Goal: Task Accomplishment & Management: Manage account settings

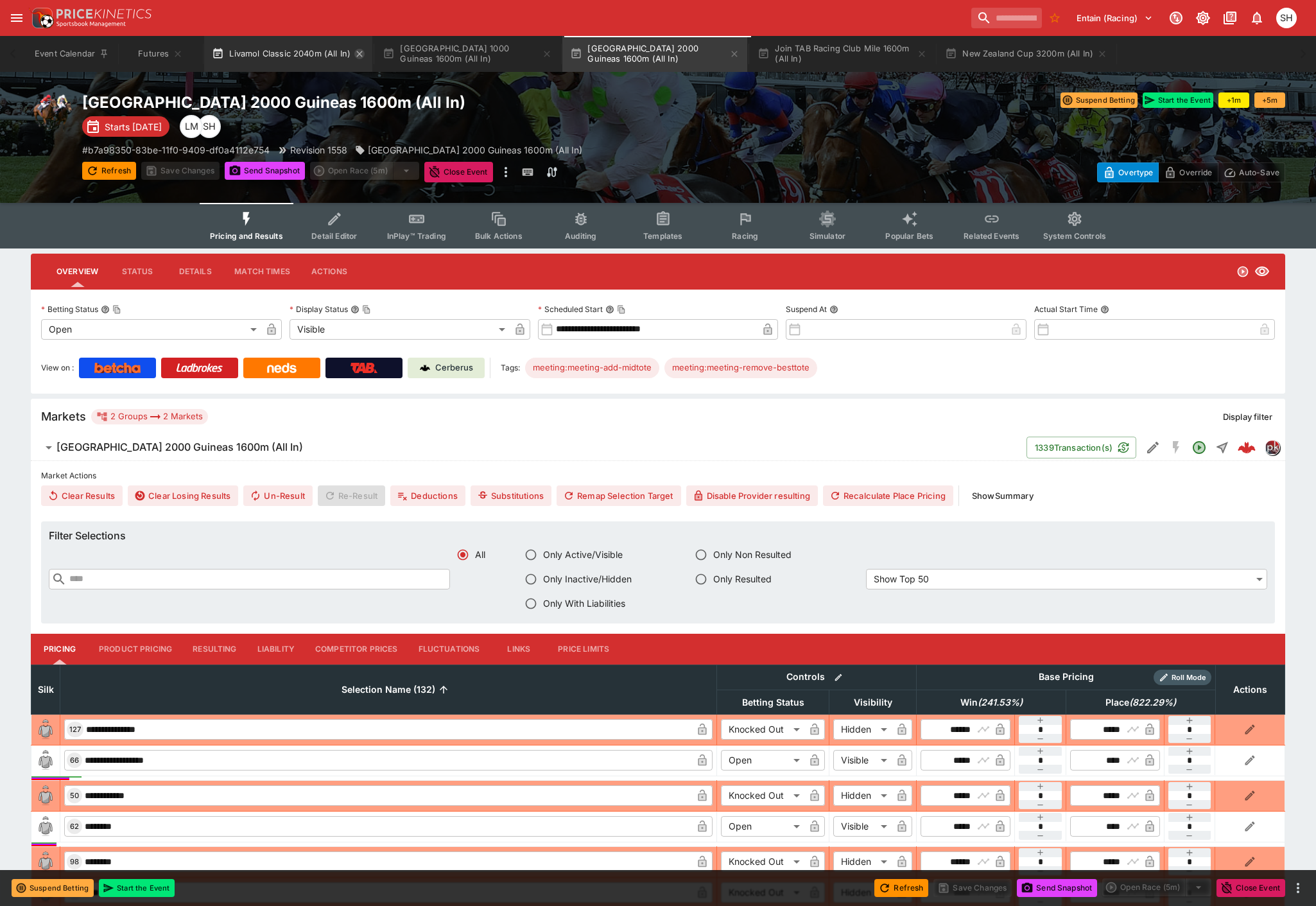
click at [360, 54] on icon "button" at bounding box center [360, 53] width 6 height 6
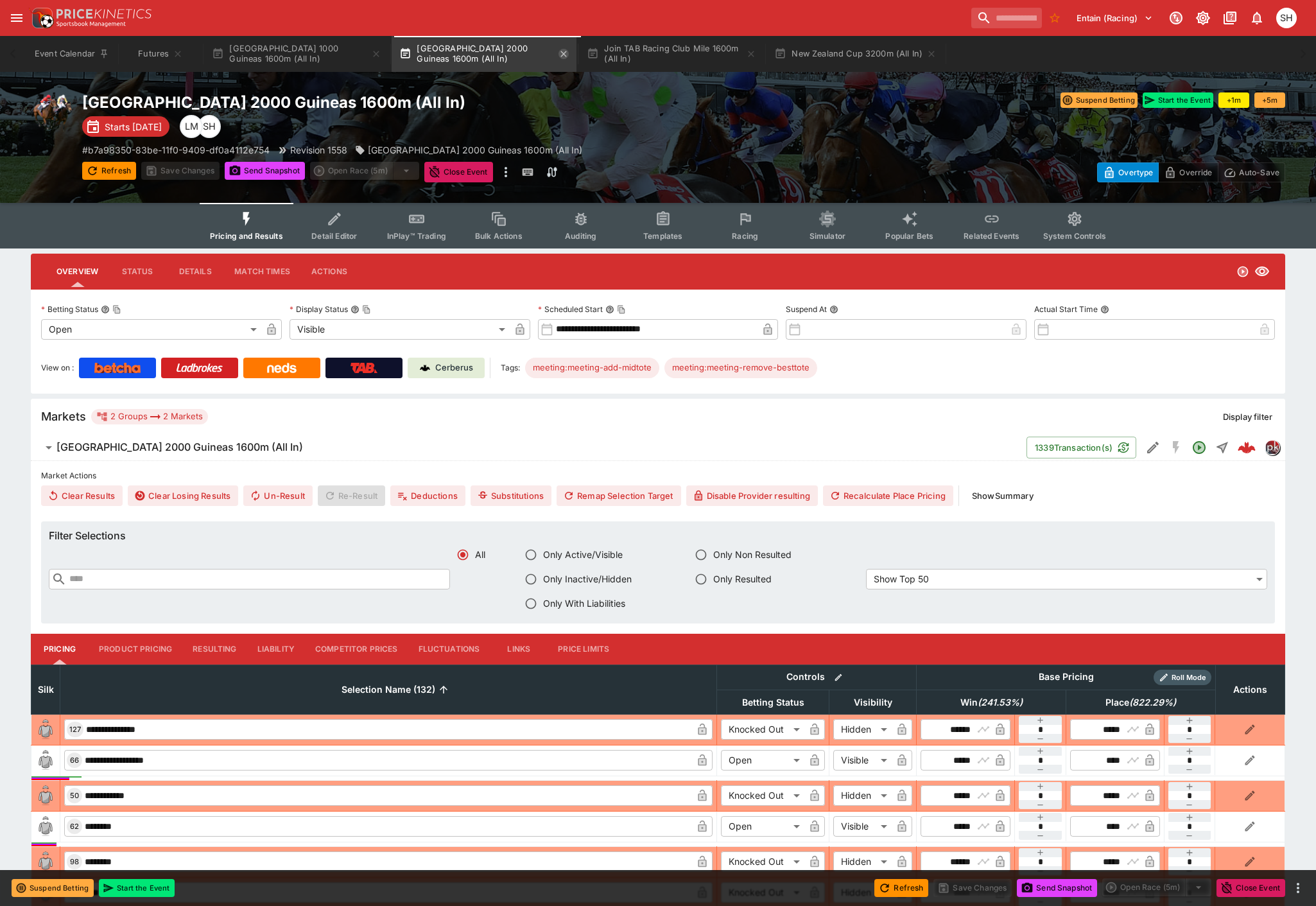
drag, startPoint x: 373, startPoint y: 54, endPoint x: 381, endPoint y: 54, distance: 8.0
click at [374, 54] on icon "button" at bounding box center [376, 54] width 10 height 10
click at [376, 52] on icon "button" at bounding box center [376, 54] width 10 height 10
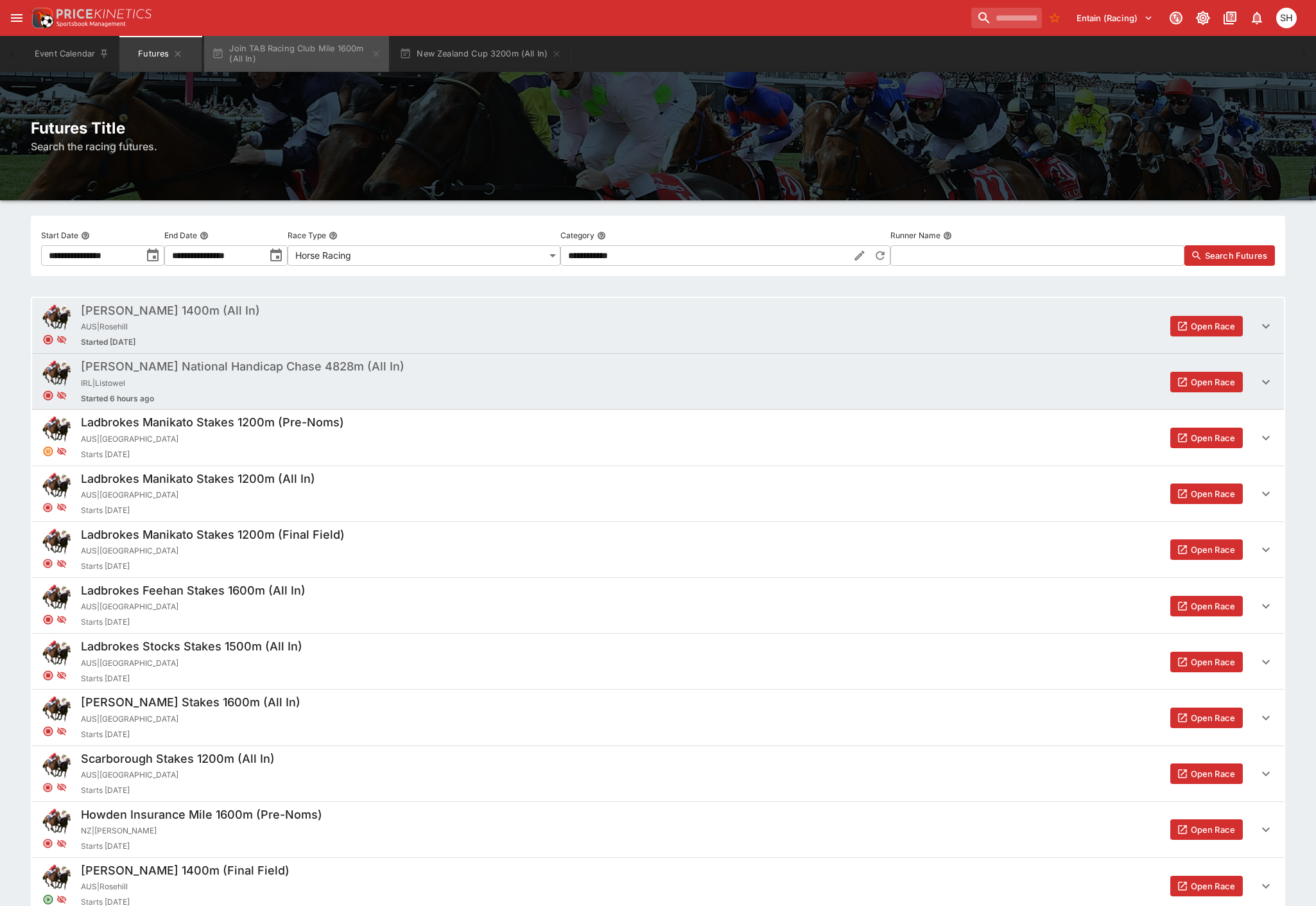
click at [376, 52] on icon "button" at bounding box center [376, 54] width 10 height 10
click at [370, 52] on icon "button" at bounding box center [370, 53] width 6 height 6
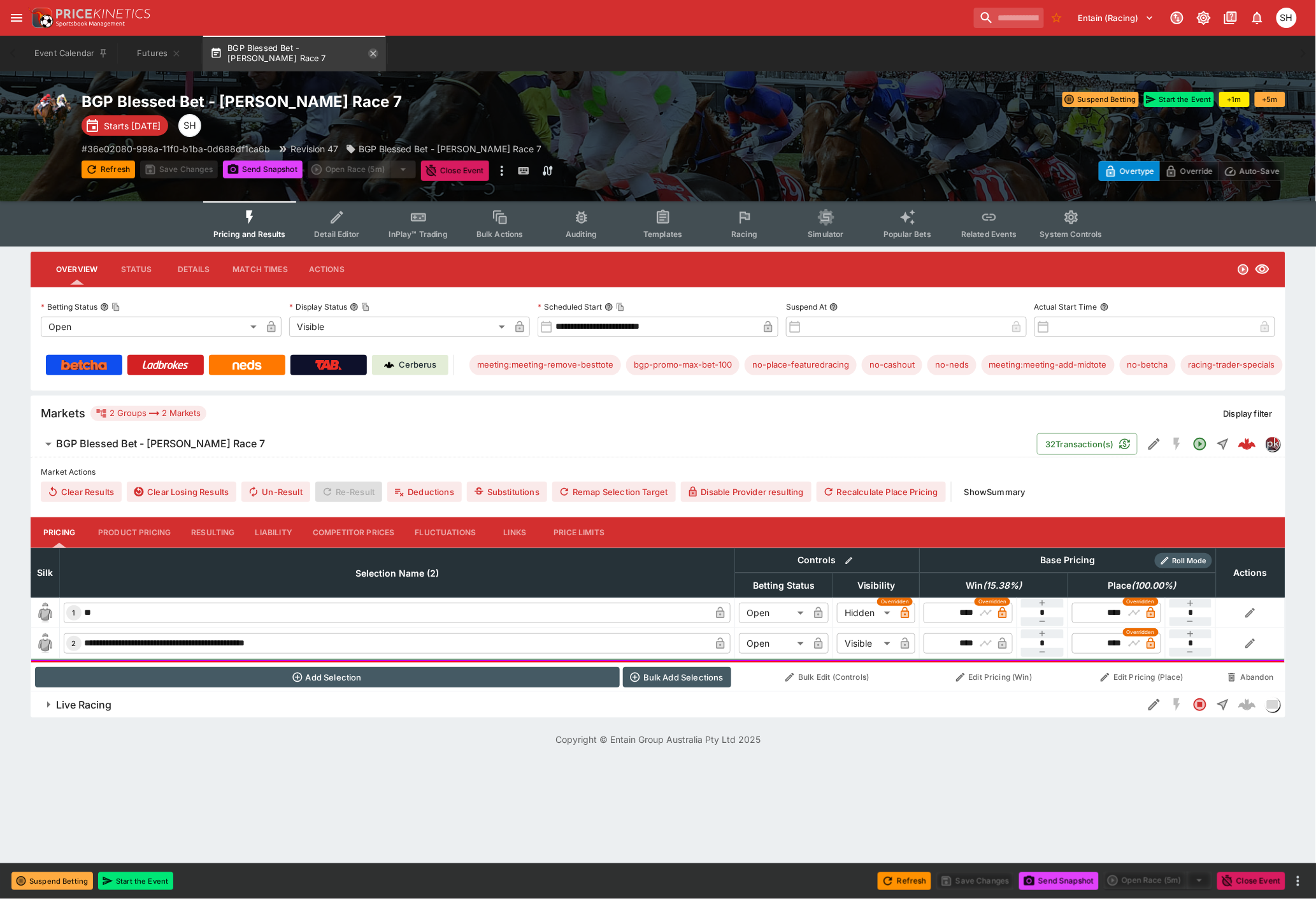
click at [372, 55] on icon "button" at bounding box center [373, 53] width 10 height 10
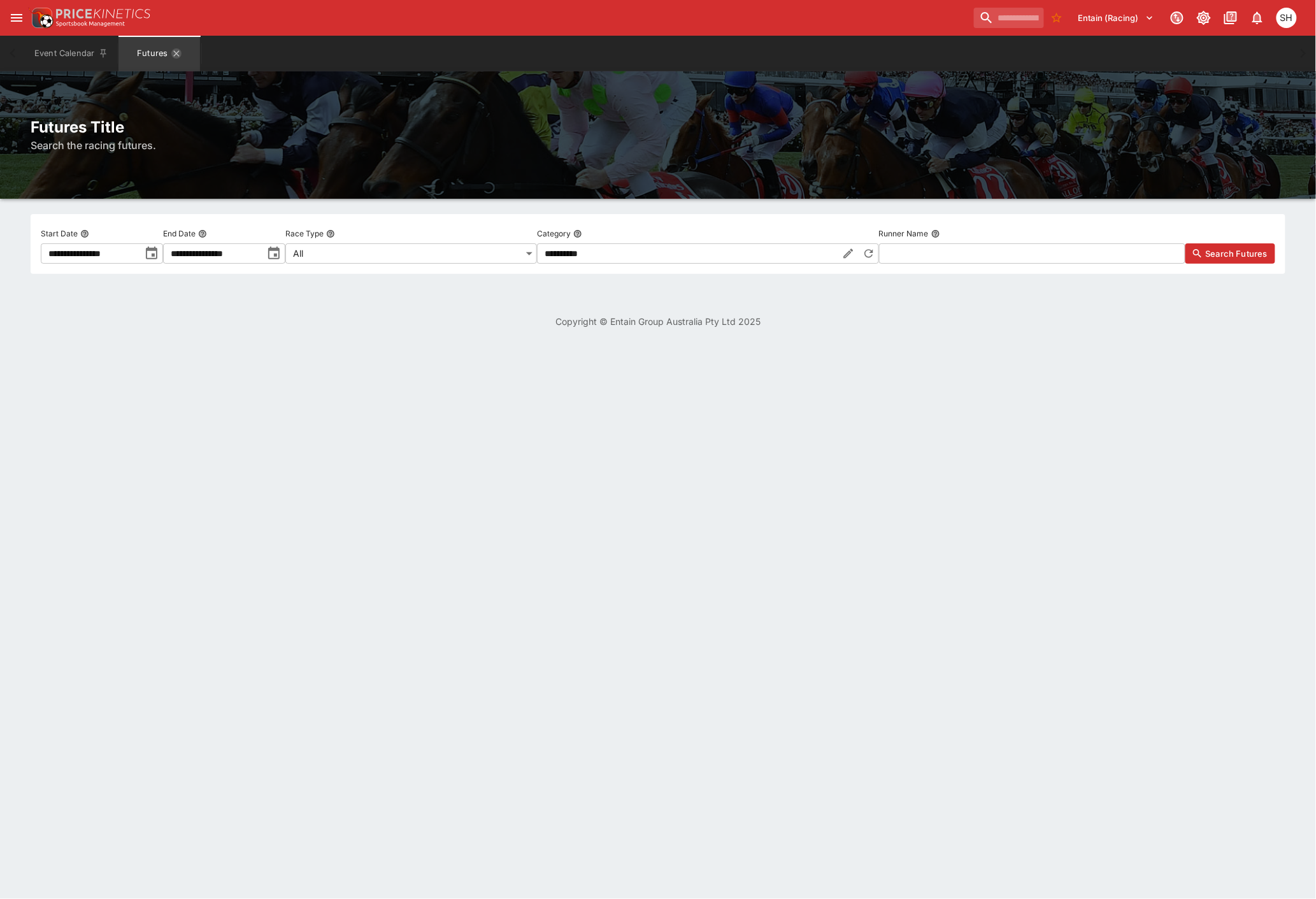
click at [177, 54] on icon "Futures" at bounding box center [177, 53] width 6 height 6
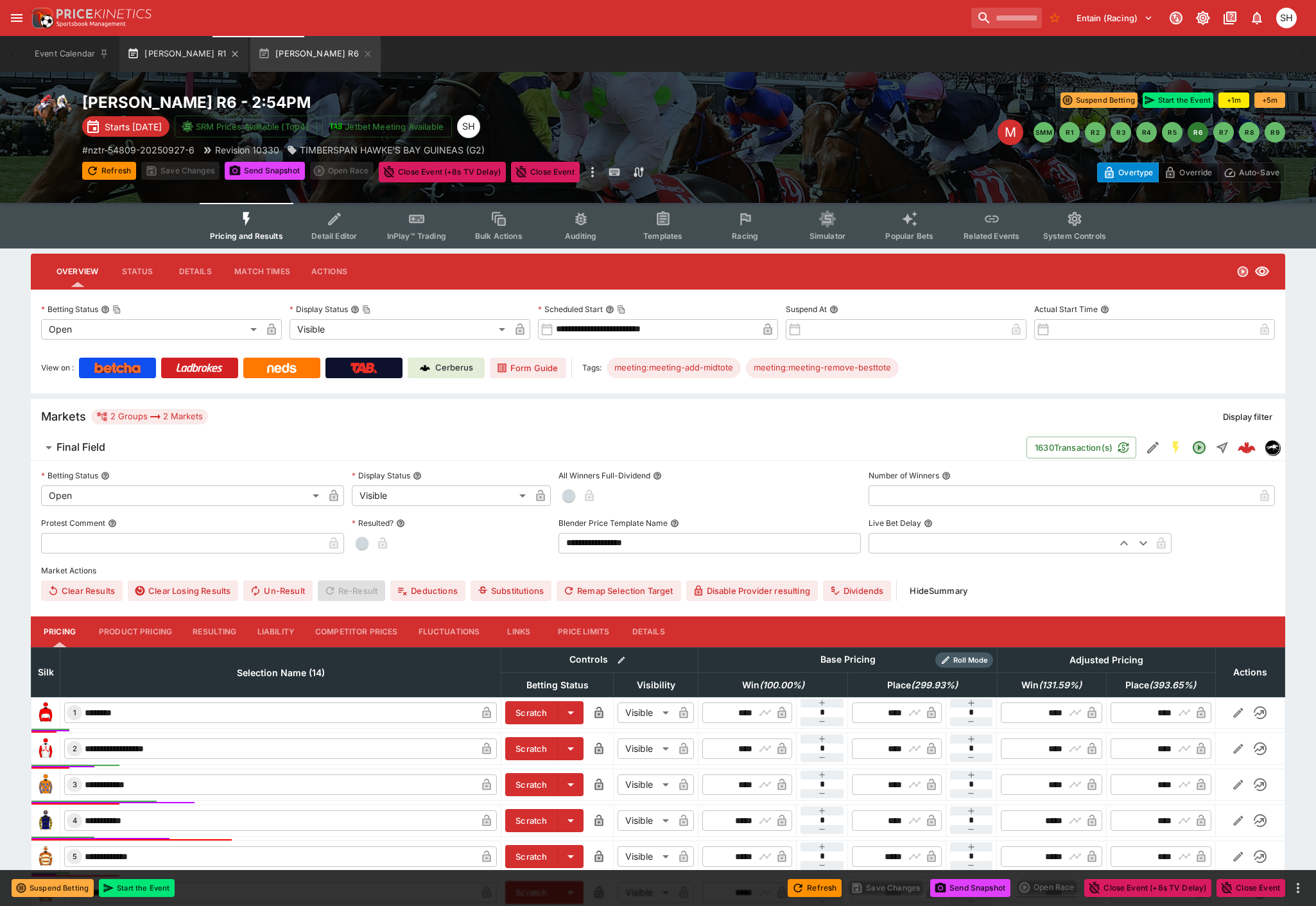
click at [365, 54] on icon "button" at bounding box center [368, 53] width 6 height 6
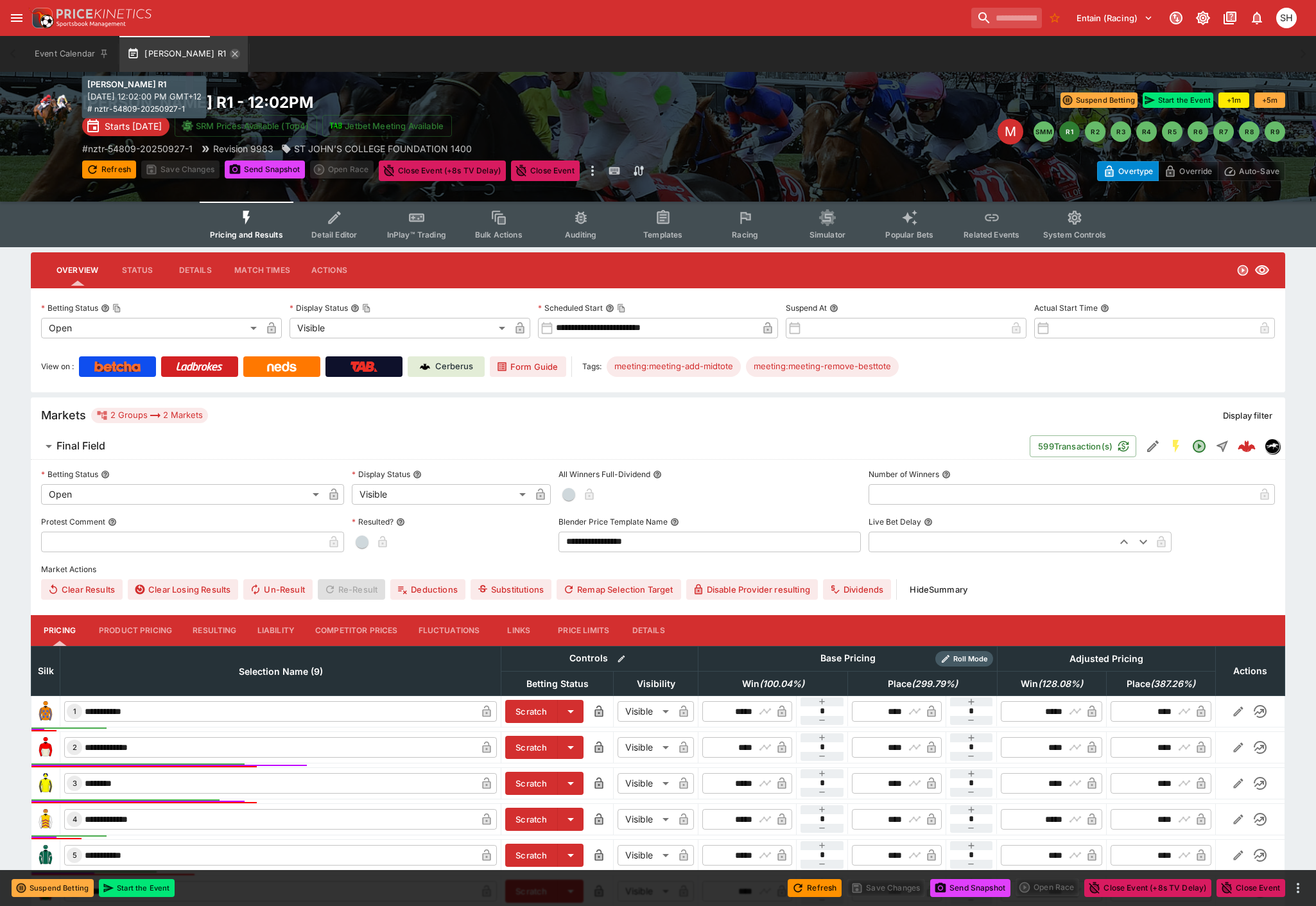
click at [230, 53] on icon "button" at bounding box center [235, 54] width 10 height 10
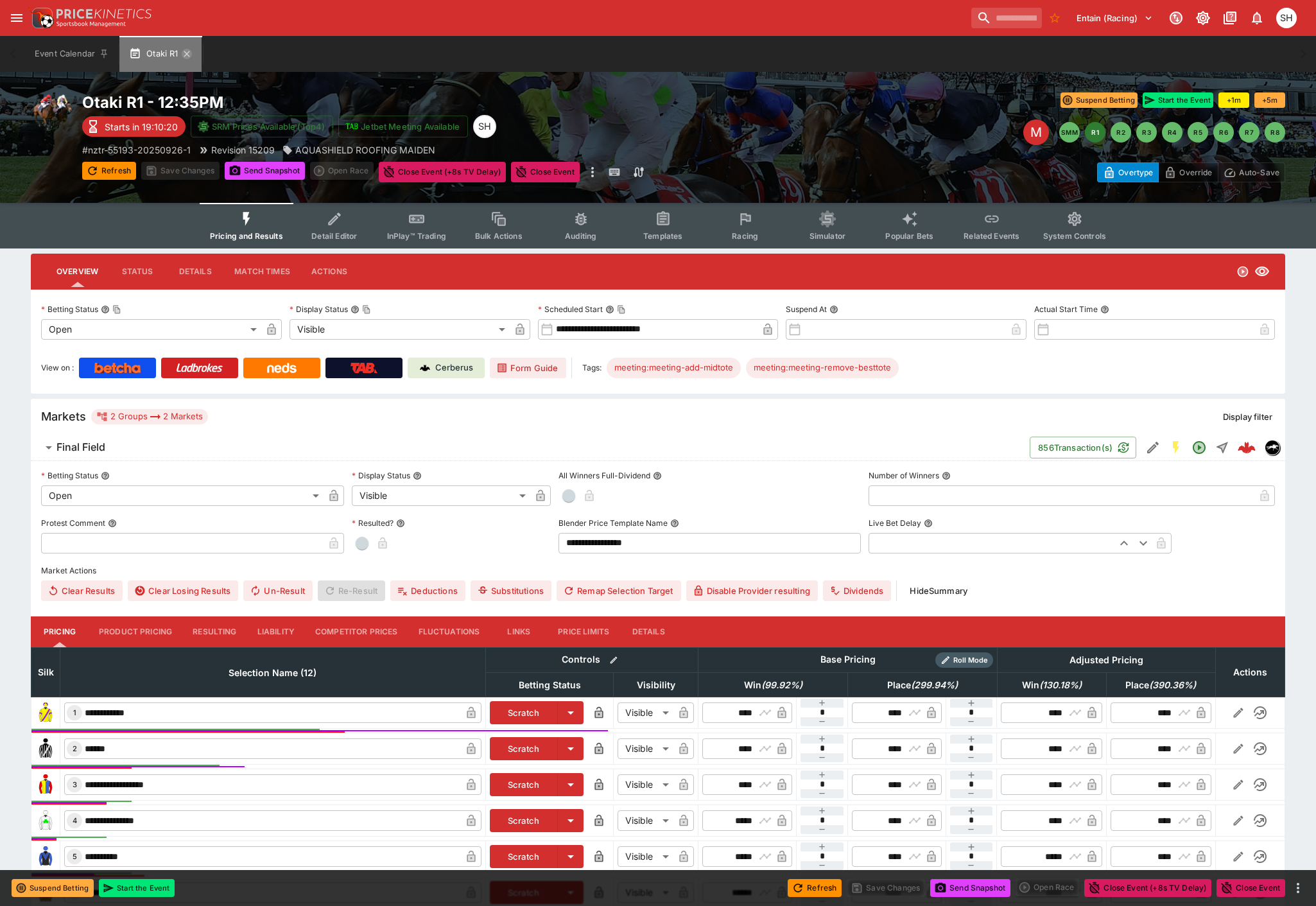
click at [188, 52] on icon "button" at bounding box center [186, 54] width 10 height 10
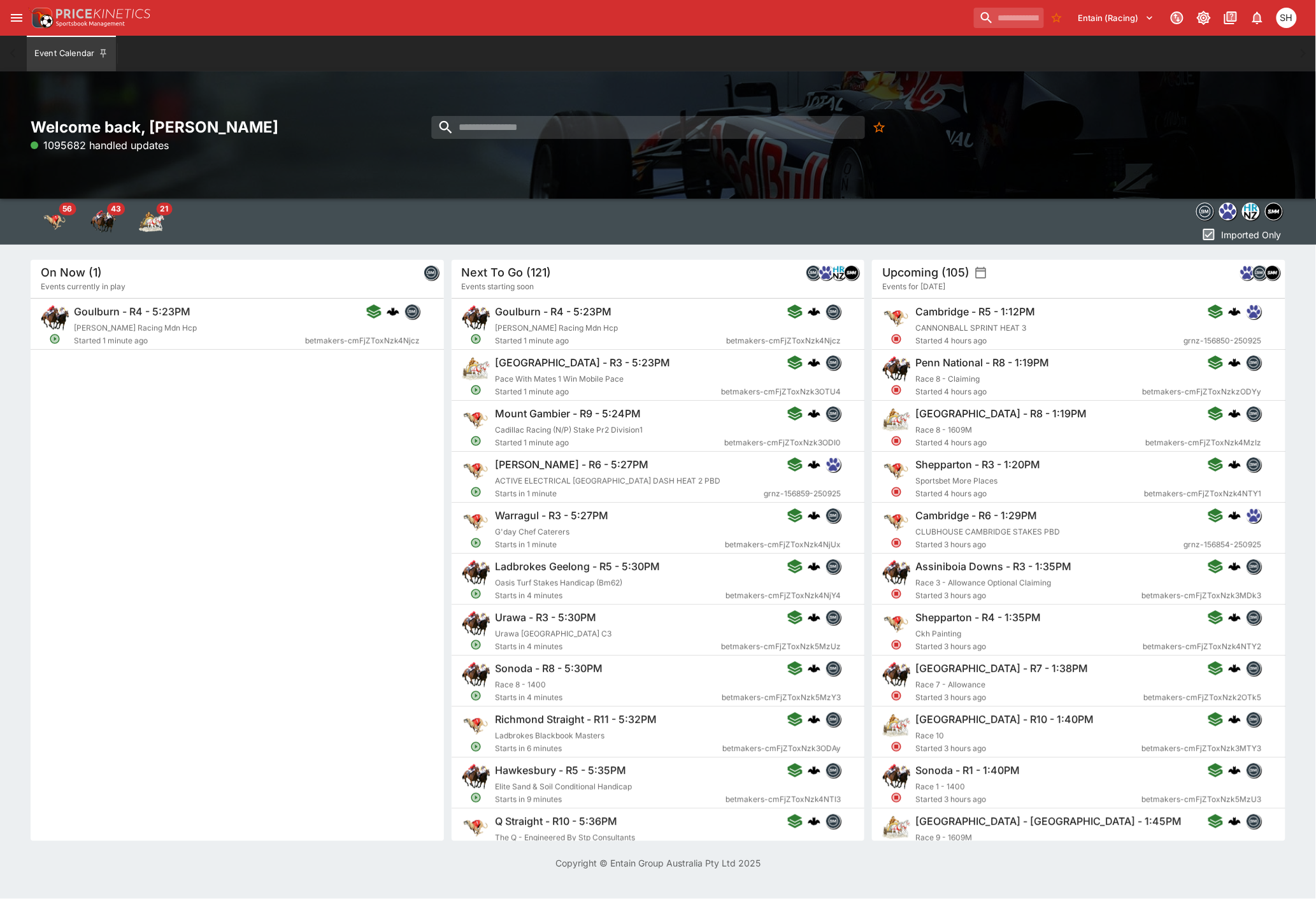
click at [1281, 22] on div "SH" at bounding box center [1287, 17] width 21 height 21
click at [1272, 66] on li "Logout" at bounding box center [1269, 67] width 71 height 21
